Goal: Information Seeking & Learning: Understand process/instructions

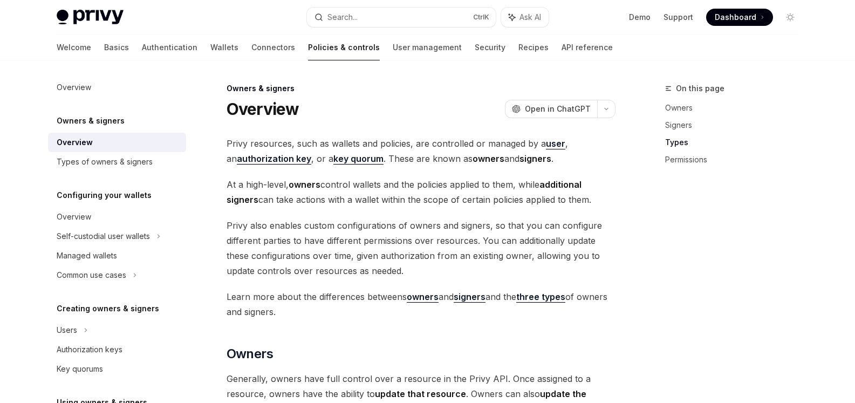
scroll to position [863, 0]
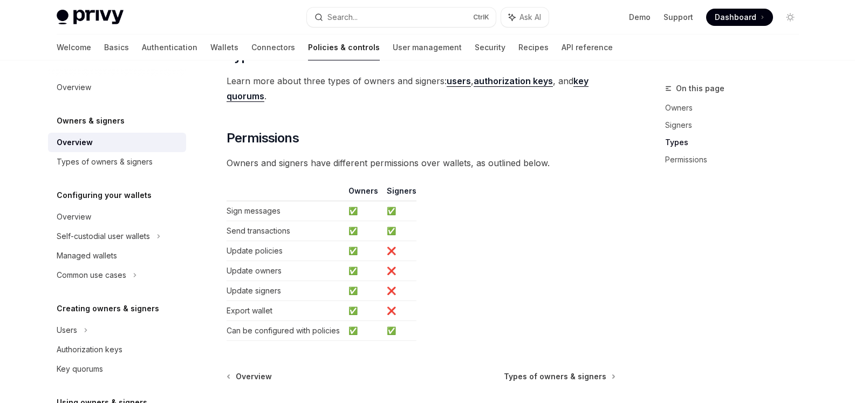
drag, startPoint x: 591, startPoint y: 58, endPoint x: 465, endPoint y: 2, distance: 137.4
click at [580, 51] on div "Welcome Basics Authentication Wallets Connectors Policies & controls User manag…" at bounding box center [428, 48] width 794 height 26
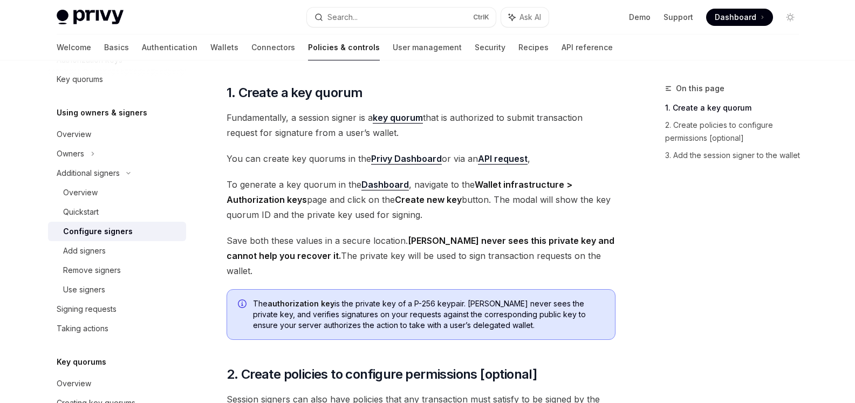
scroll to position [162, 0]
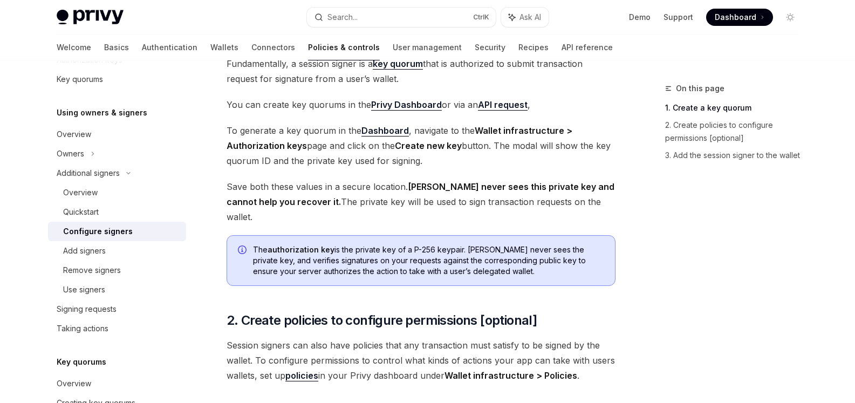
click at [416, 186] on strong "[PERSON_NAME] never sees this private key and cannot help you recover it." at bounding box center [421, 194] width 388 height 26
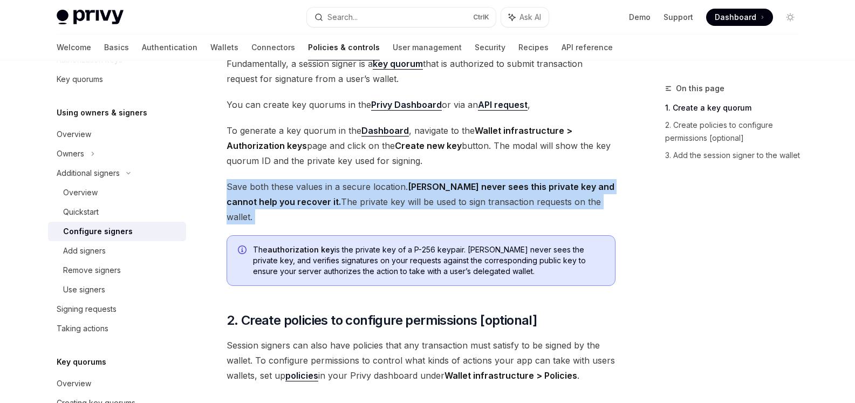
click at [416, 186] on strong "[PERSON_NAME] never sees this private key and cannot help you recover it." at bounding box center [421, 194] width 388 height 26
click at [409, 166] on div at bounding box center [409, 166] width 0 height 0
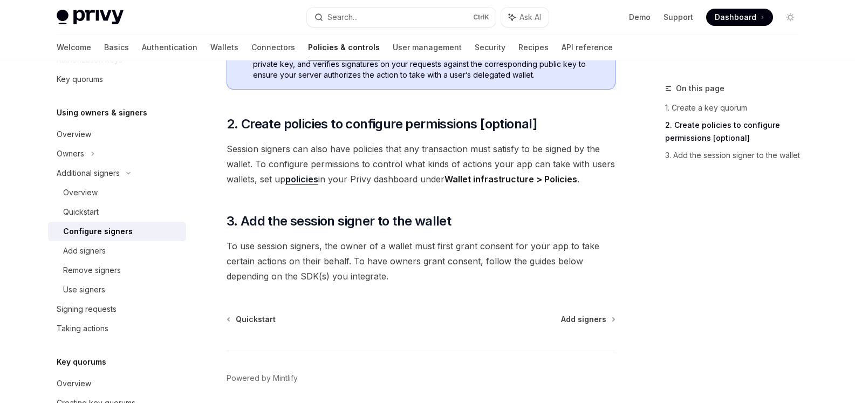
scroll to position [378, 0]
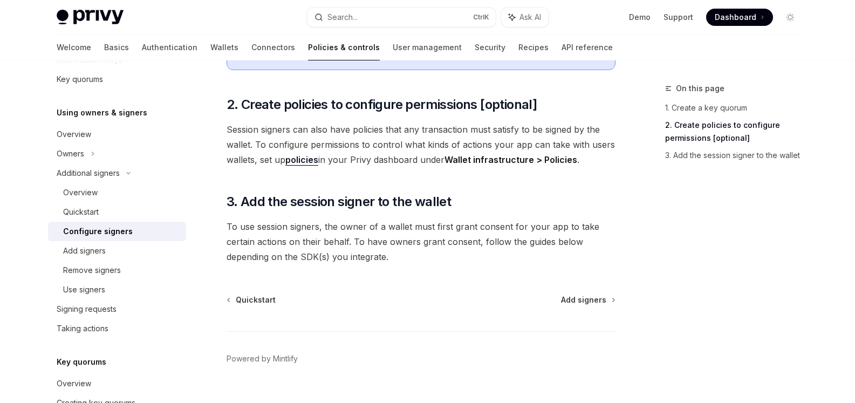
click at [389, 219] on span "To use session signers, the owner of a wallet must first grant consent for your…" at bounding box center [421, 241] width 389 height 45
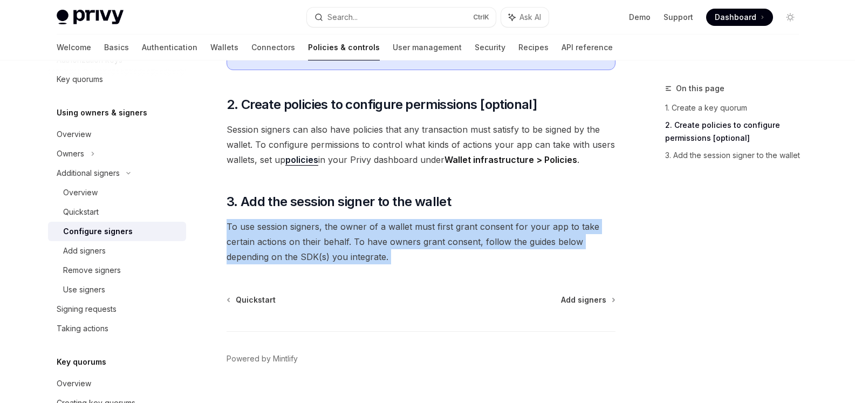
click at [389, 219] on span "To use session signers, the owner of a wallet must first grant consent for your…" at bounding box center [421, 241] width 389 height 45
click at [382, 191] on div at bounding box center [382, 191] width 0 height 0
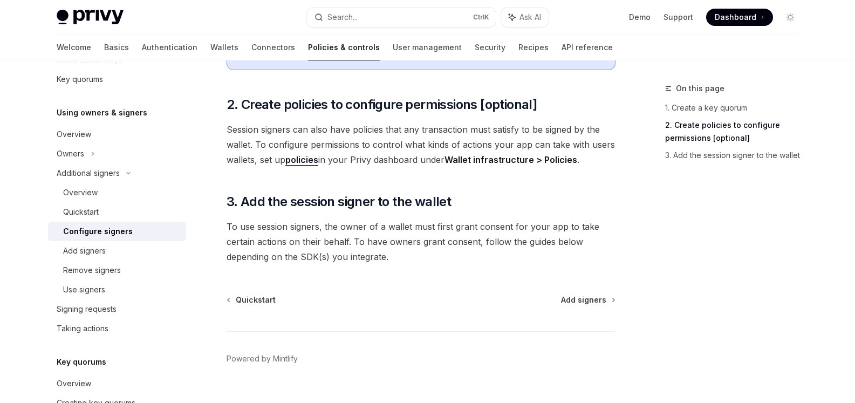
click at [497, 270] on div "Additional signers Configure signers OpenAI Open in ChatGPT OpenAI Open in Chat…" at bounding box center [319, 64] width 595 height 720
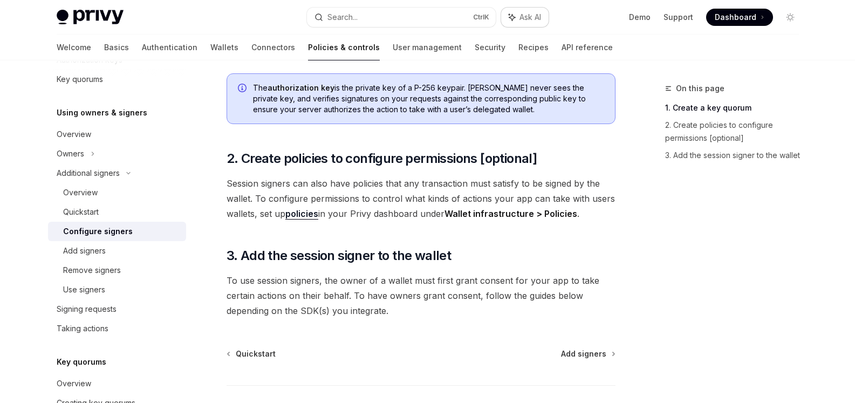
type textarea "*"
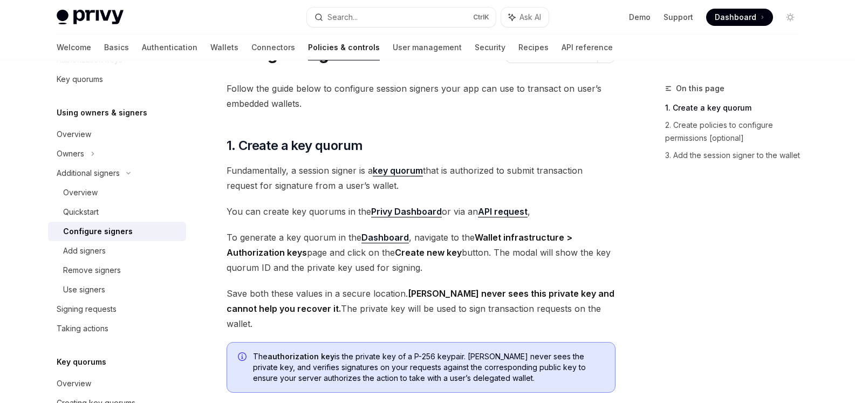
scroll to position [54, 0]
click at [414, 252] on strong "Create new key" at bounding box center [428, 253] width 67 height 11
click at [532, 261] on span "To generate a key quorum in the Dashboard , navigate to the Wallet infrastructu…" at bounding box center [421, 253] width 389 height 45
click at [538, 256] on span "To generate a key quorum in the Dashboard , navigate to the Wallet infrastructu…" at bounding box center [421, 253] width 389 height 45
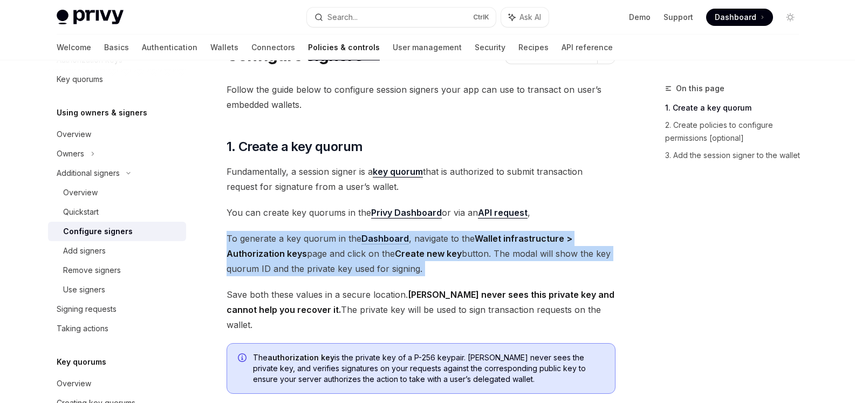
click at [538, 256] on span "To generate a key quorum in the Dashboard , navigate to the Wallet infrastructu…" at bounding box center [421, 253] width 389 height 45
